Goal: Check status

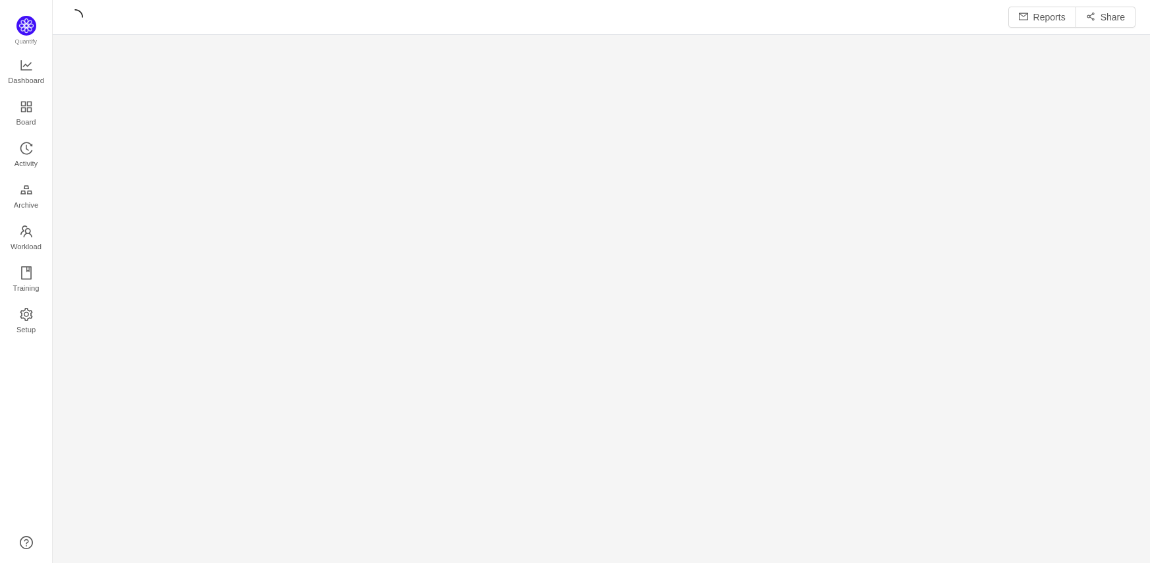
scroll to position [544, 1070]
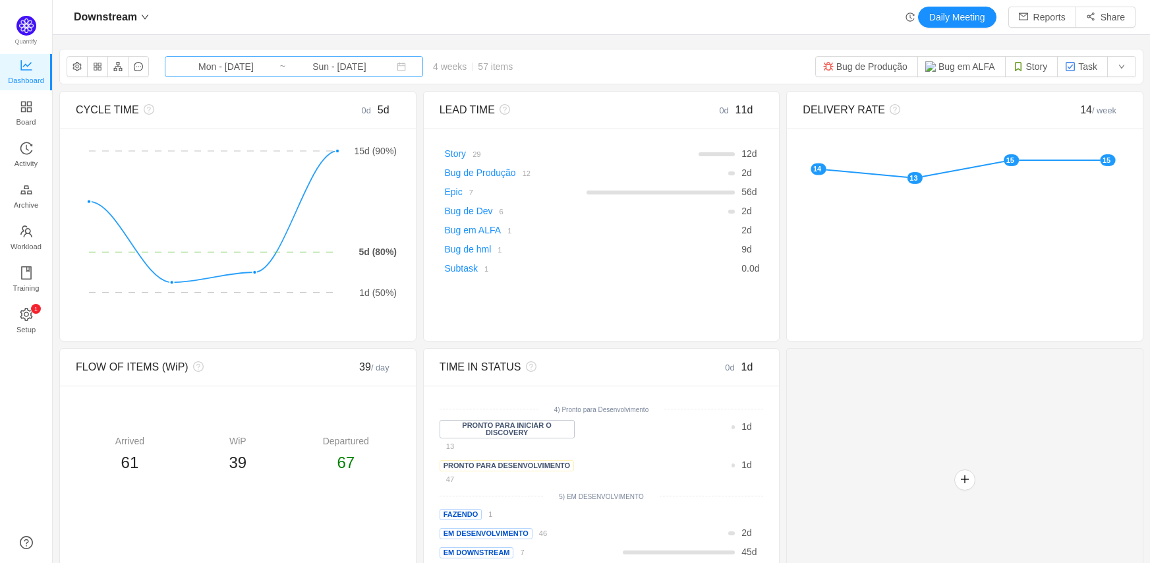
click at [319, 68] on input "Sun - [DATE]" at bounding box center [339, 66] width 107 height 14
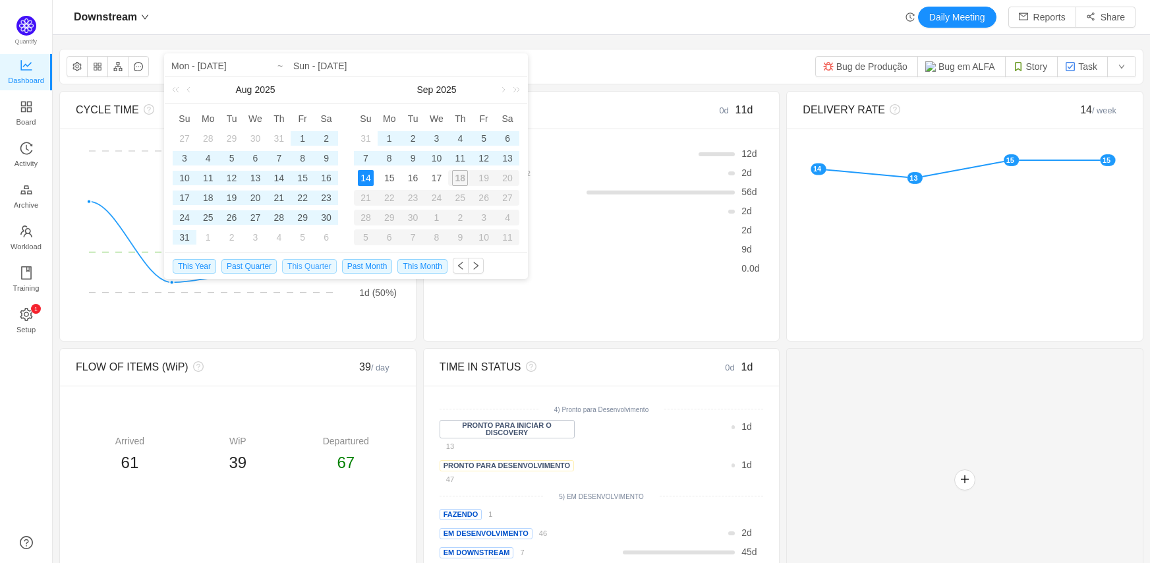
click at [301, 265] on span "This Quarter" at bounding box center [309, 266] width 55 height 14
type input "Tue - [DATE]"
type input "Sun - [DATE]"
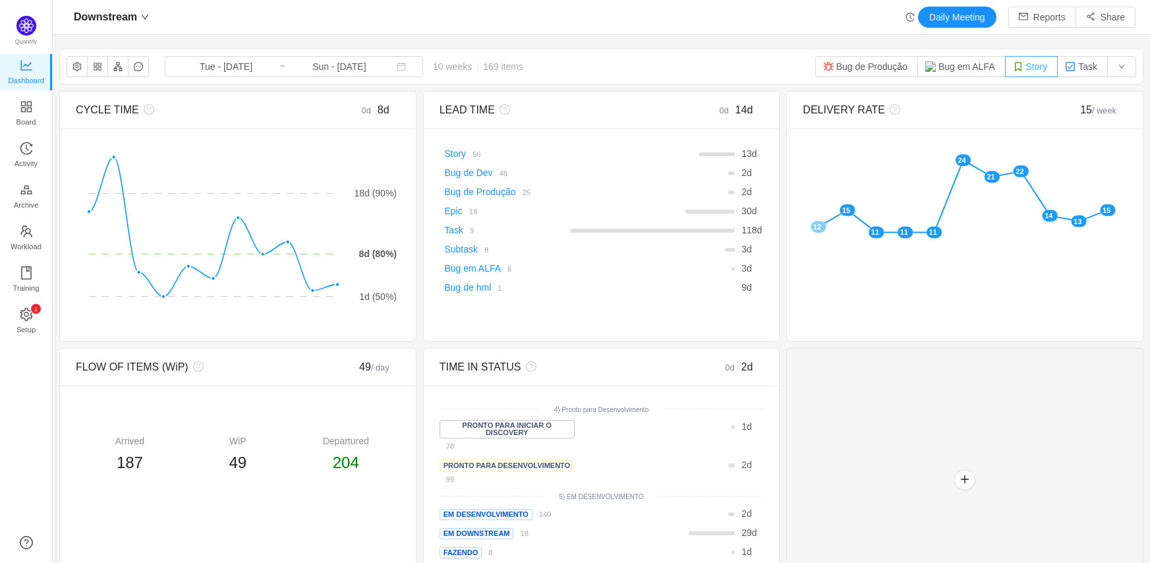
click at [1028, 64] on button "Story" at bounding box center [1031, 66] width 53 height 21
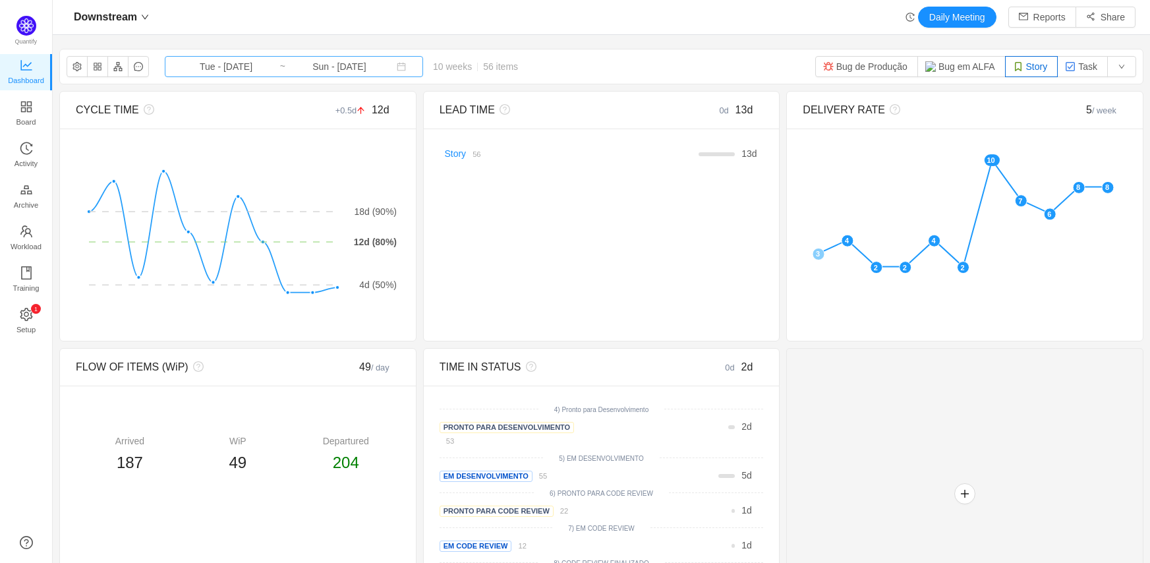
click at [356, 67] on input "Sun - [DATE]" at bounding box center [339, 66] width 107 height 14
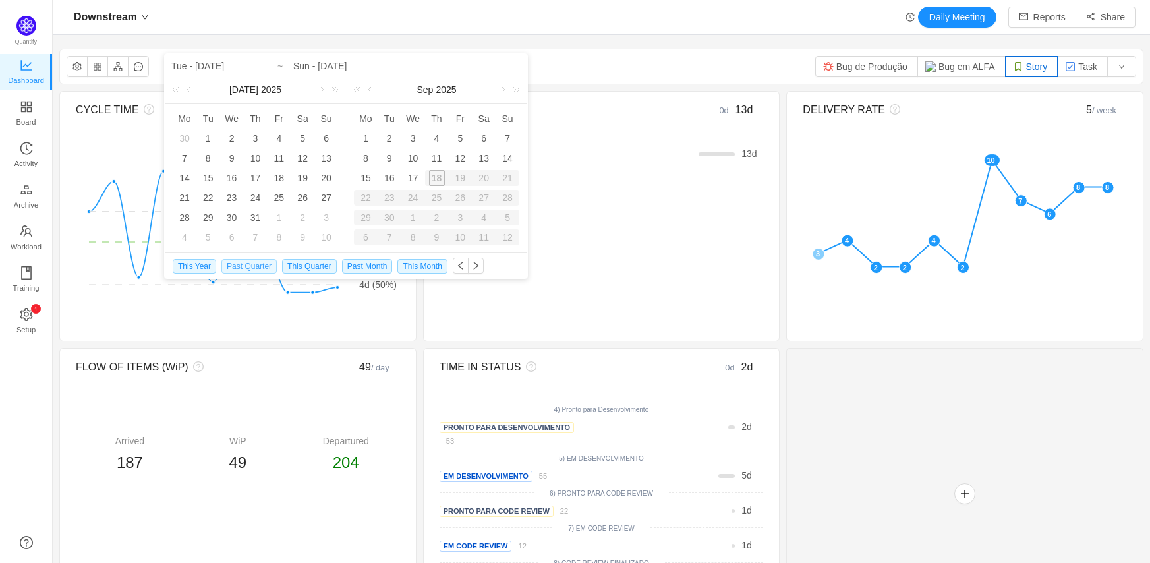
click at [248, 264] on span "Past Quarter" at bounding box center [248, 266] width 55 height 14
type input "Tue - [DATE]"
type input "Mon - [DATE]"
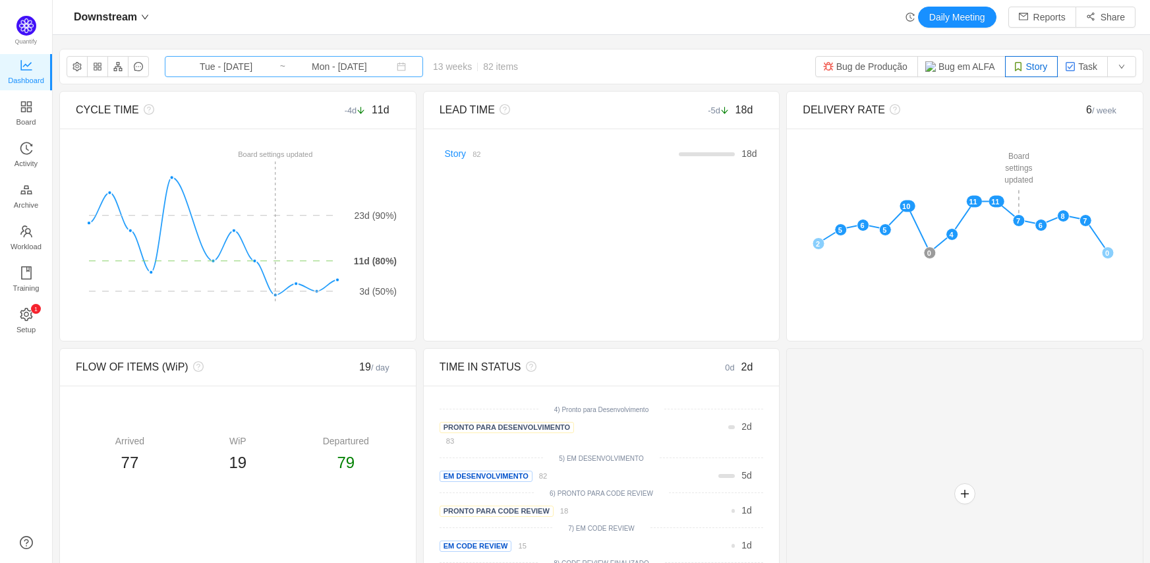
click at [347, 66] on input "Mon - [DATE]" at bounding box center [339, 66] width 107 height 14
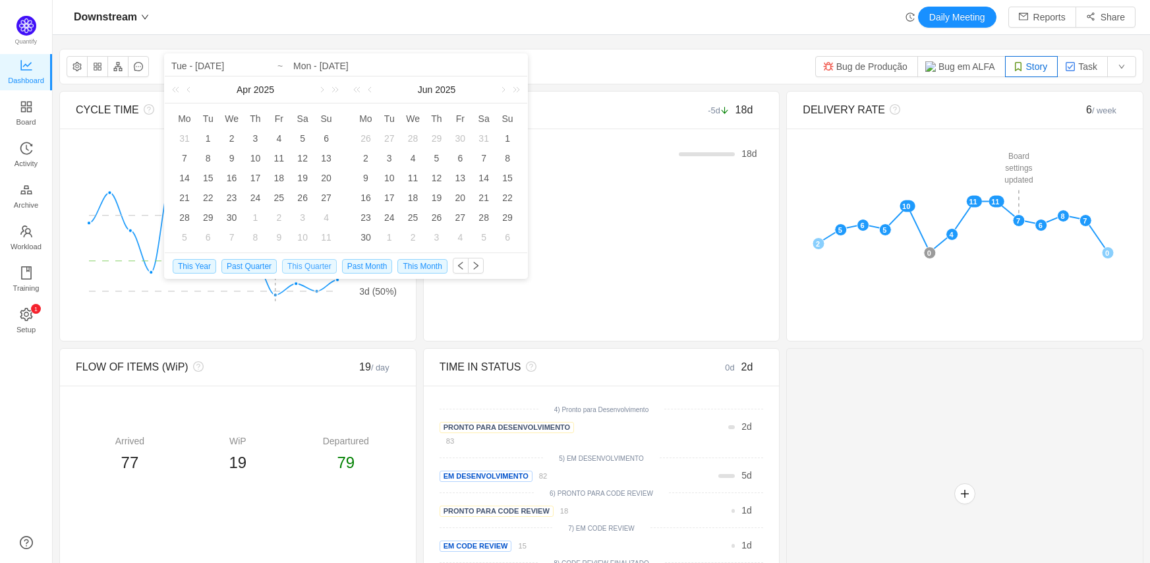
click at [297, 266] on span "This Quarter" at bounding box center [309, 266] width 55 height 14
type input "Tue - [DATE]"
type input "Sun - [DATE]"
